Goal: Understand process/instructions

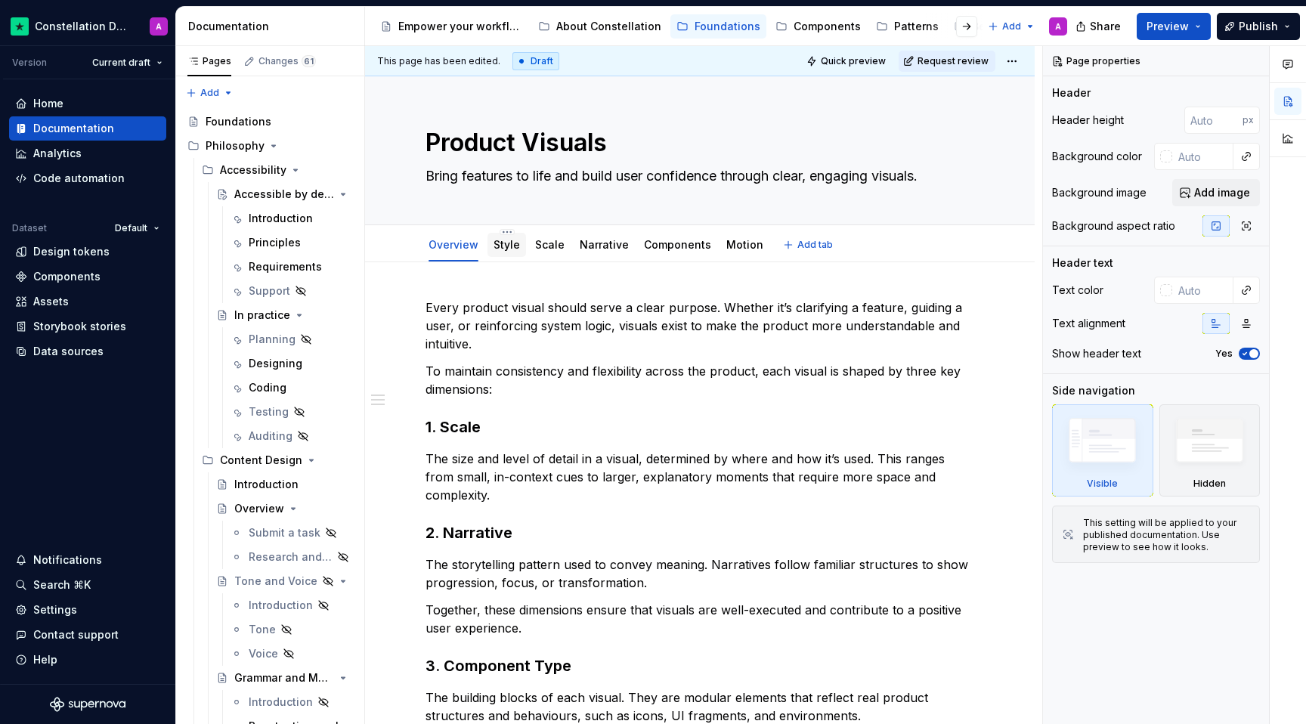
click at [488, 249] on div "Style" at bounding box center [506, 245] width 39 height 24
click at [499, 254] on div "Style" at bounding box center [506, 245] width 39 height 24
click at [509, 252] on div "Style" at bounding box center [507, 244] width 26 height 15
click at [509, 258] on div at bounding box center [506, 259] width 39 height 2
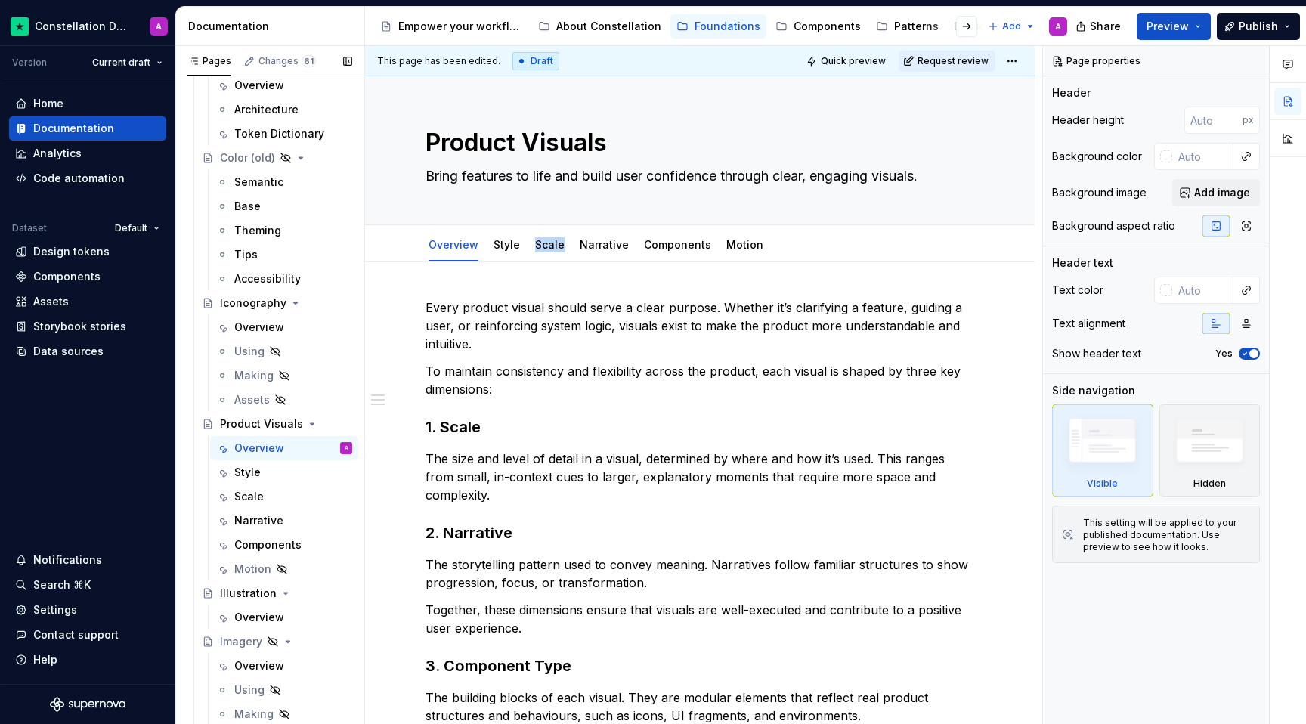
scroll to position [1616, 0]
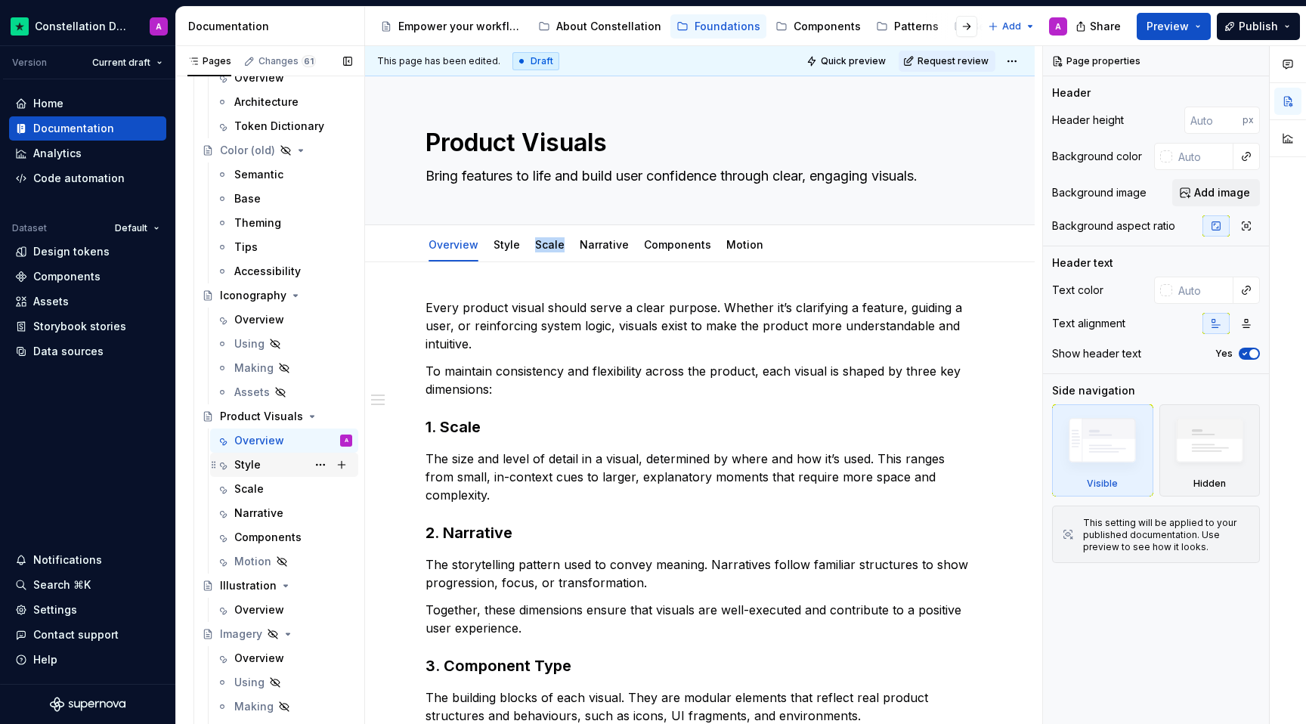
click at [287, 469] on div "Style" at bounding box center [293, 464] width 118 height 21
type textarea "*"
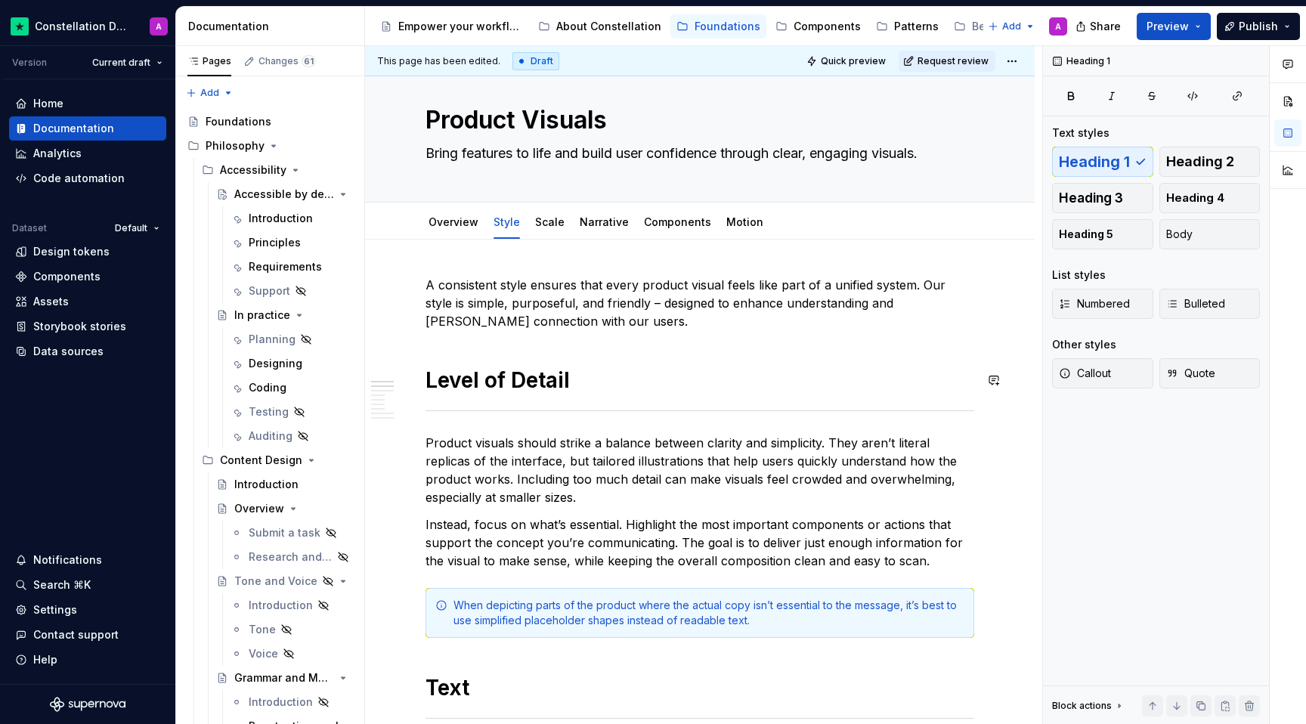
scroll to position [34, 0]
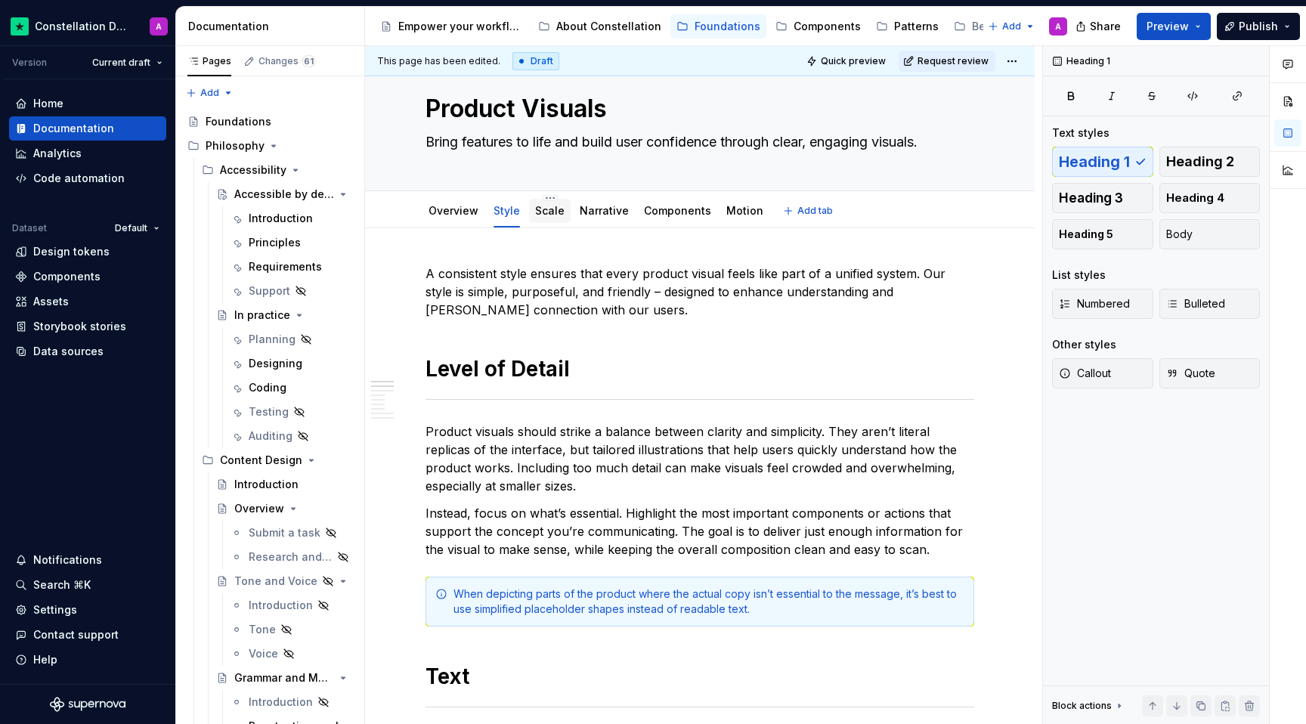
click at [553, 218] on div "Scale" at bounding box center [549, 211] width 29 height 18
click at [552, 217] on link "Scale" at bounding box center [549, 210] width 29 height 13
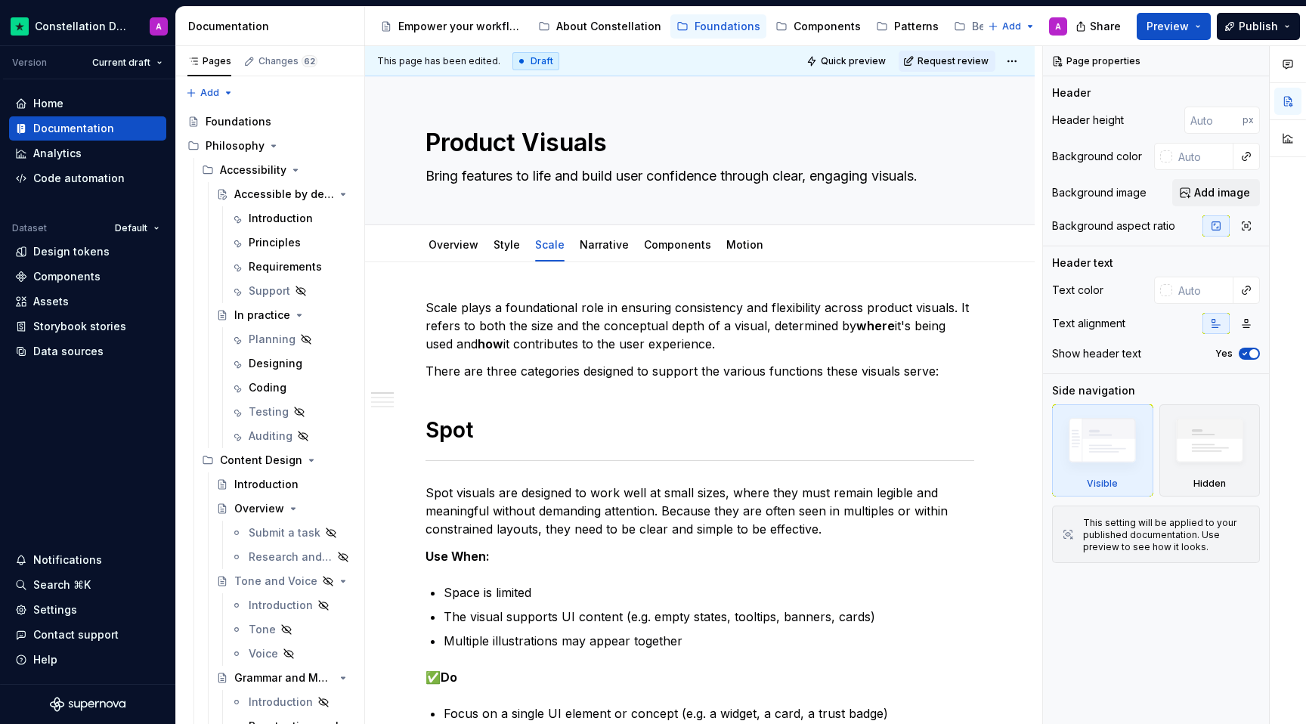
type textarea "*"
